Goal: Transaction & Acquisition: Book appointment/travel/reservation

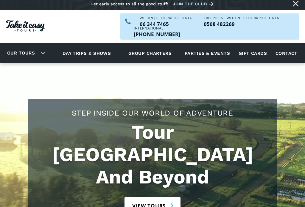
scroll to position [1, 0]
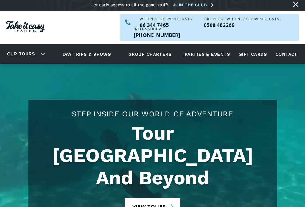
click at [155, 198] on link "View tours" at bounding box center [152, 206] width 56 height 17
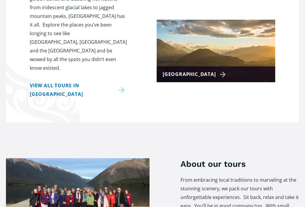
scroll to position [9, 0]
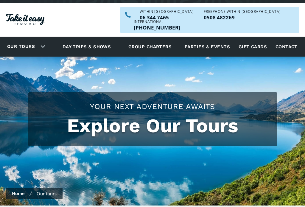
click at [28, 40] on link "Our tours" at bounding box center [21, 47] width 37 height 14
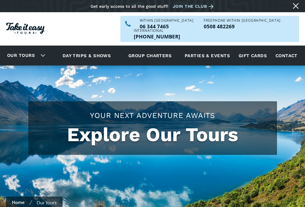
scroll to position [594, 0]
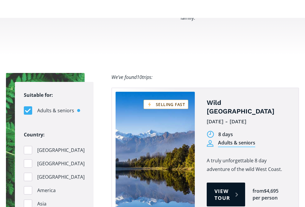
select select ".january"
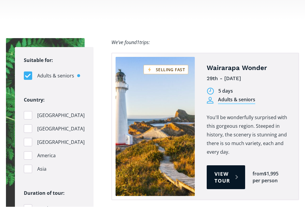
scroll to position [611, 0]
click at [231, 165] on link "View tour" at bounding box center [226, 177] width 38 height 24
